Goal: Transaction & Acquisition: Book appointment/travel/reservation

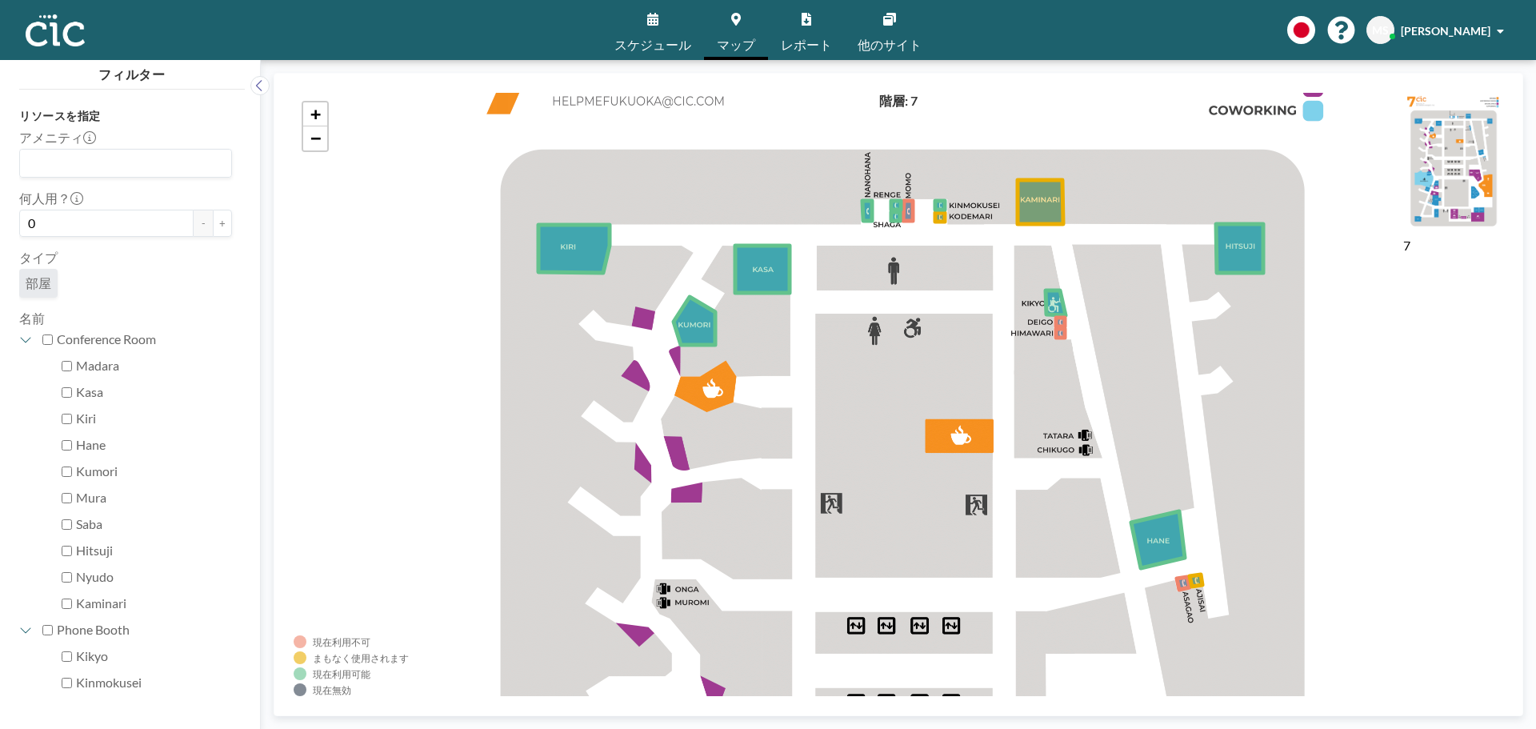
drag, startPoint x: 773, startPoint y: 298, endPoint x: 836, endPoint y: 423, distance: 139.9
click at [650, 423] on div "+ −" at bounding box center [898, 394] width 1209 height 603
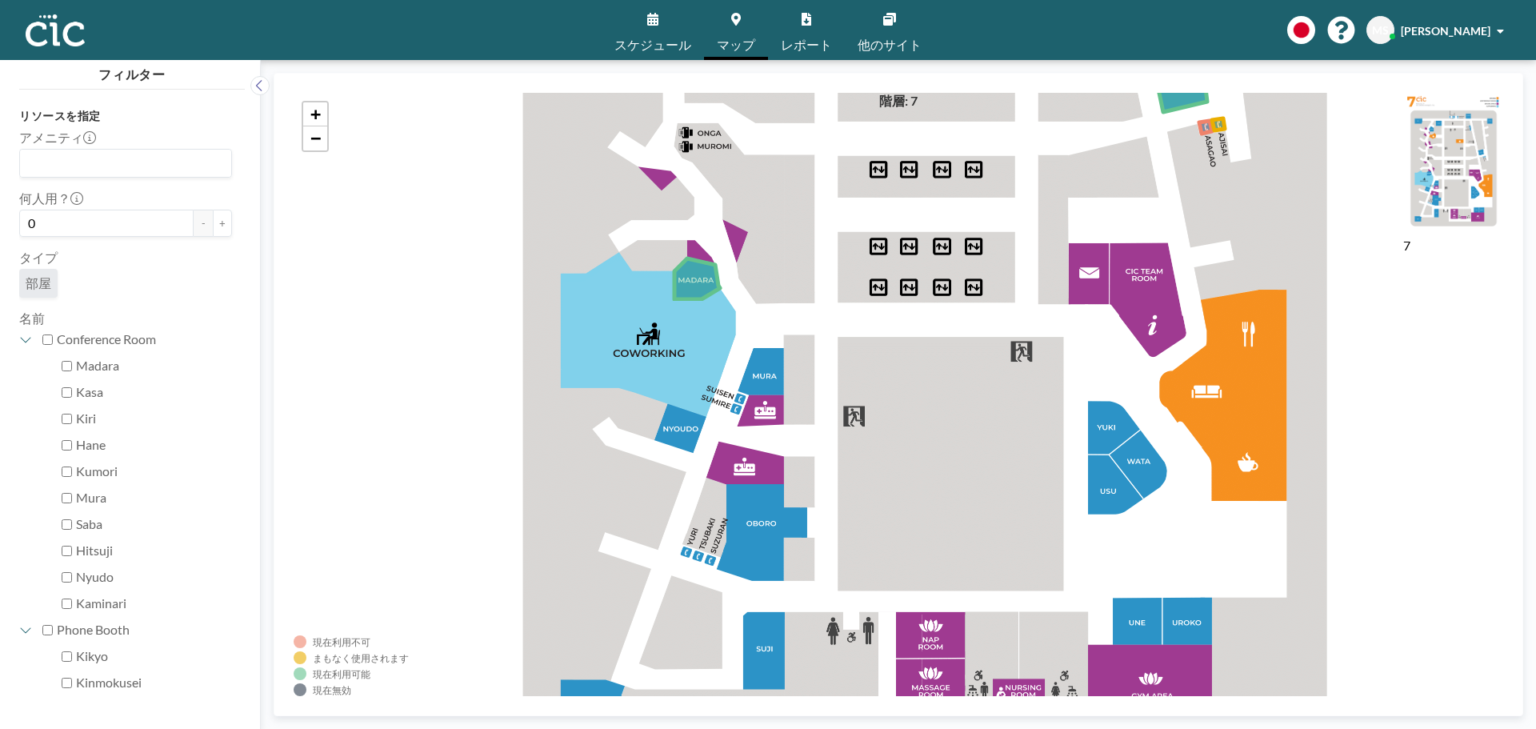
drag, startPoint x: 925, startPoint y: 533, endPoint x: 966, endPoint y: 150, distance: 385.4
click at [650, 150] on div "+ −" at bounding box center [898, 394] width 1209 height 603
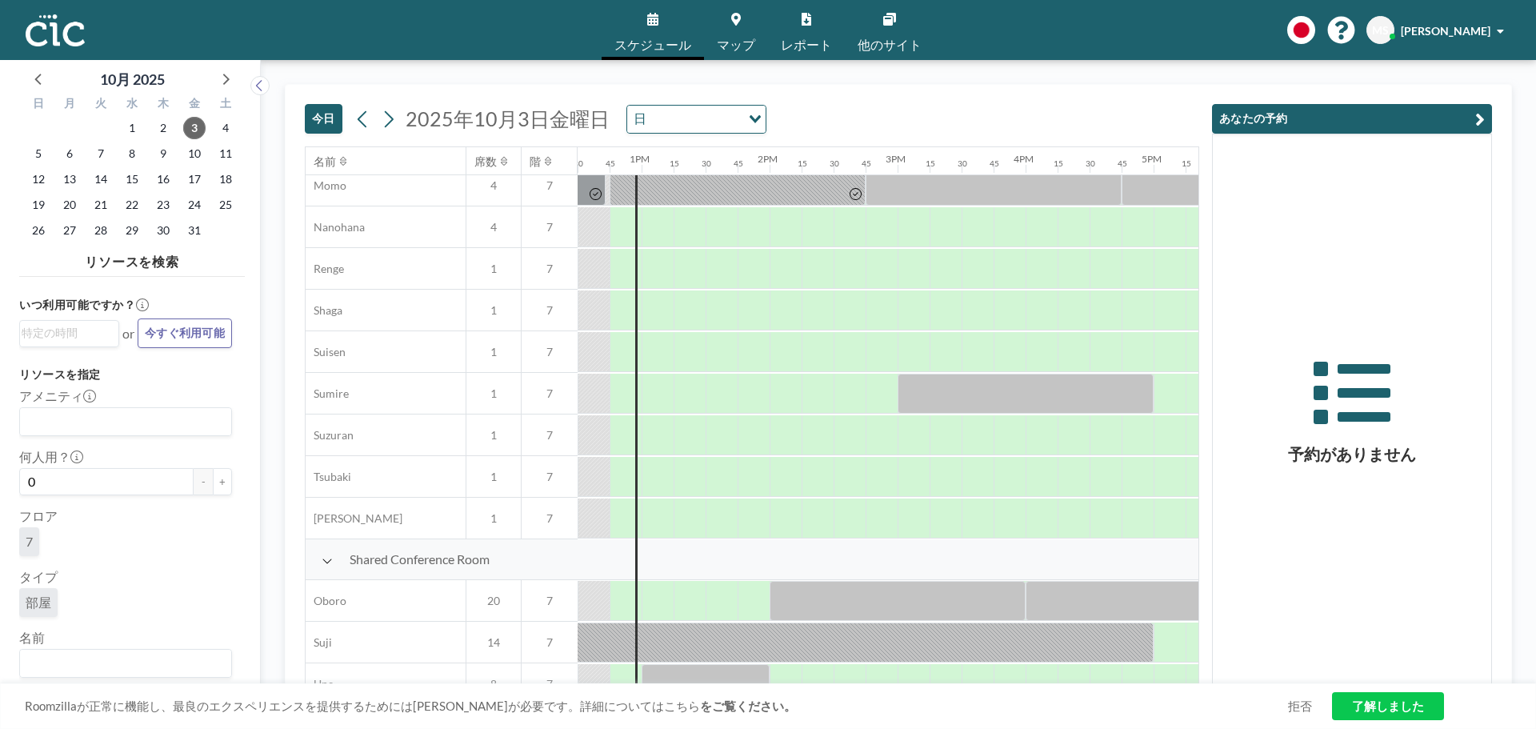
scroll to position [800, 1600]
click at [663, 358] on div at bounding box center [658, 351] width 32 height 40
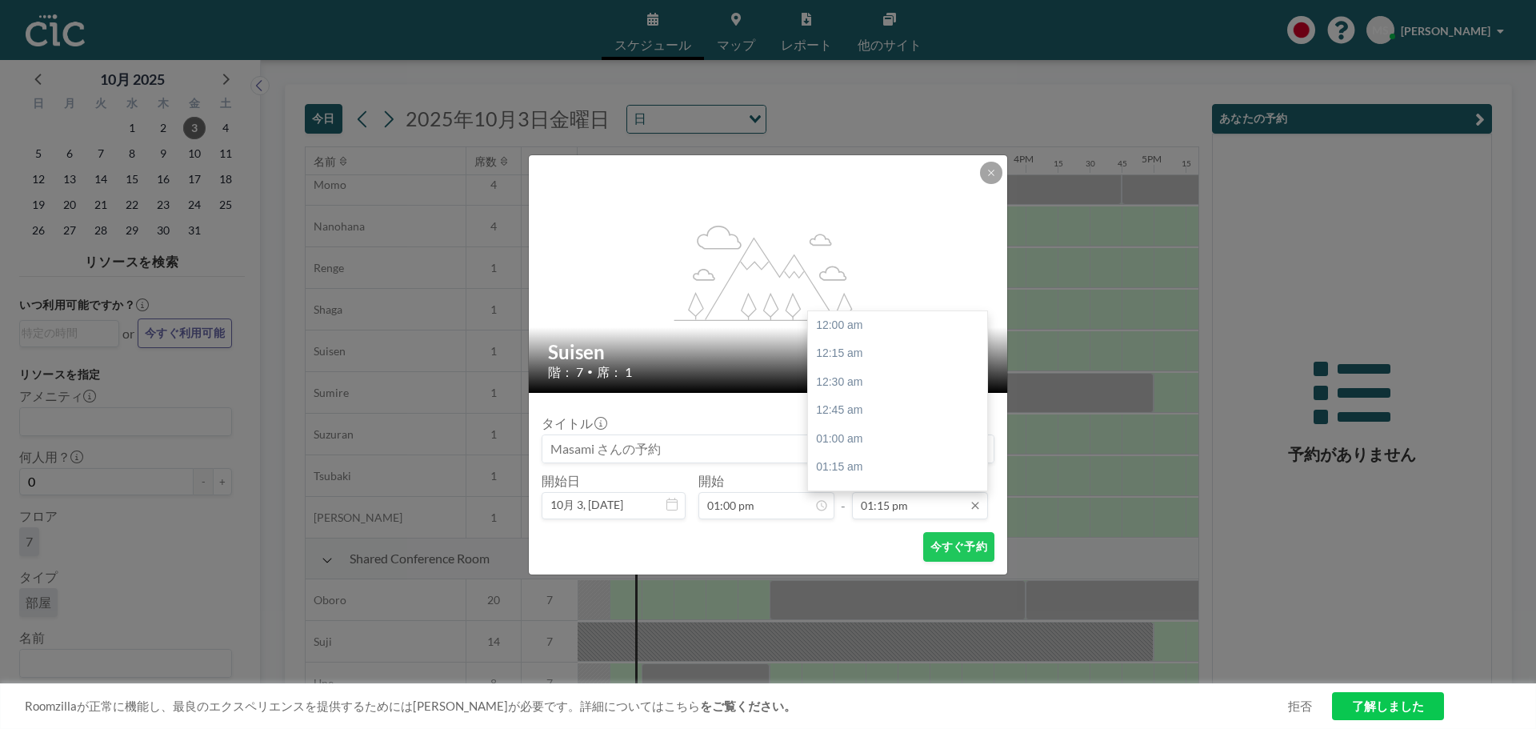
scroll to position [1509, 0]
click at [896, 510] on input "01:15 pm" at bounding box center [920, 505] width 136 height 27
click at [890, 410] on div "02:00 pm" at bounding box center [901, 411] width 187 height 29
type input "02:00 pm"
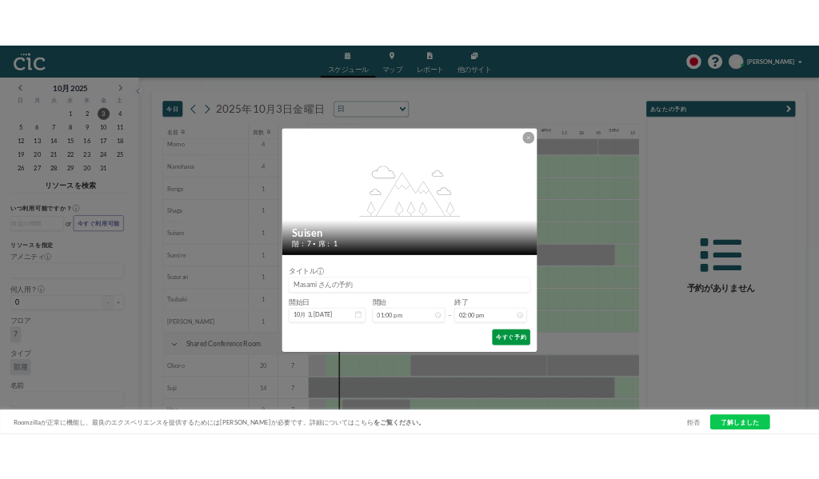
scroll to position [1594, 0]
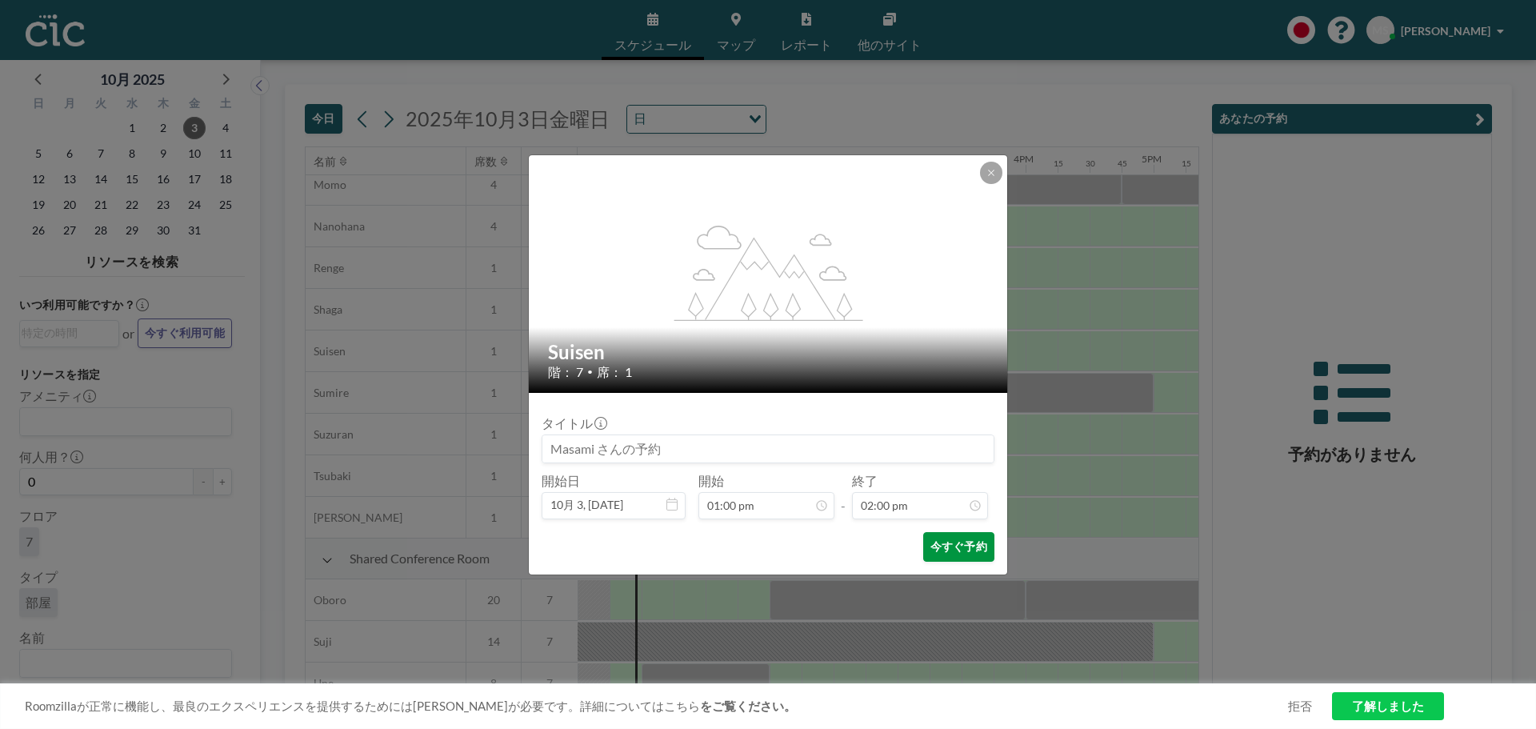
click at [944, 546] on button "今すぐ予約" at bounding box center [958, 547] width 71 height 30
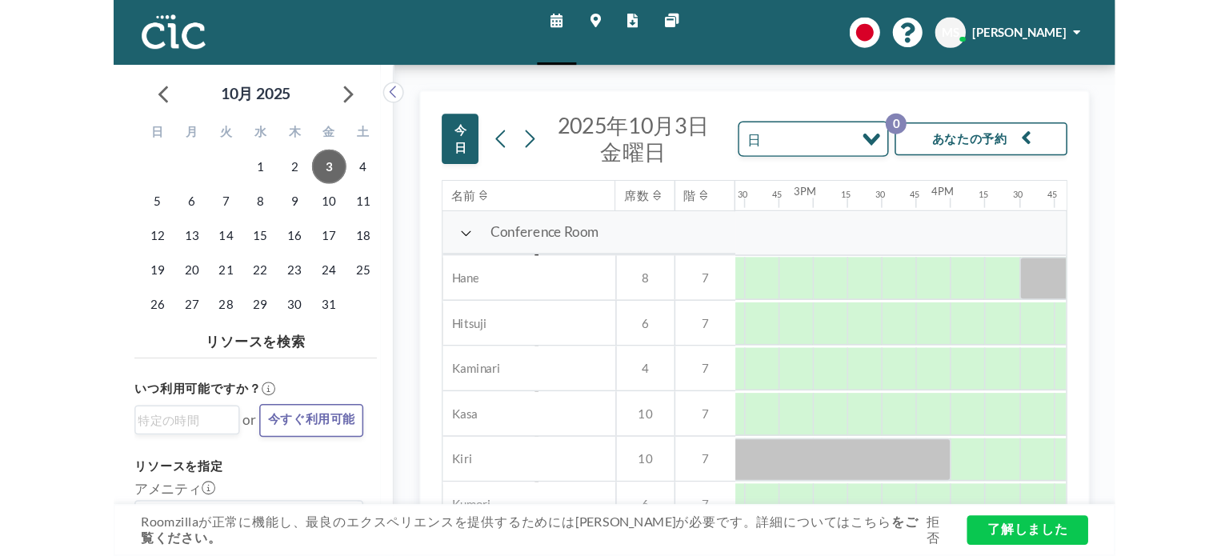
scroll to position [0, 1299]
